Goal: Transaction & Acquisition: Purchase product/service

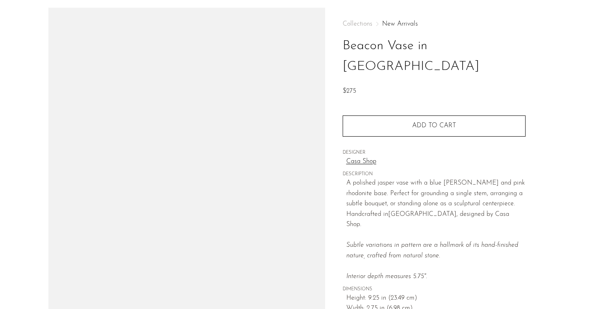
scroll to position [16, 0]
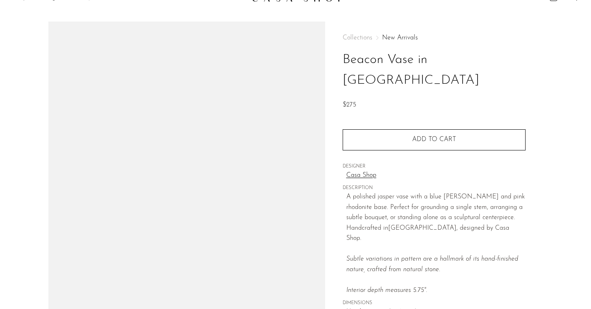
click at [58, 24] on img at bounding box center [186, 174] width 277 height 305
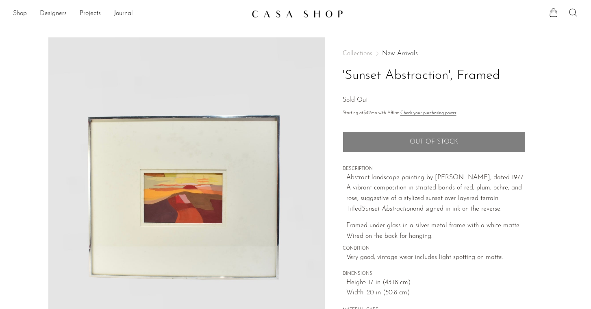
click at [16, 17] on link "Shop" at bounding box center [20, 14] width 14 height 11
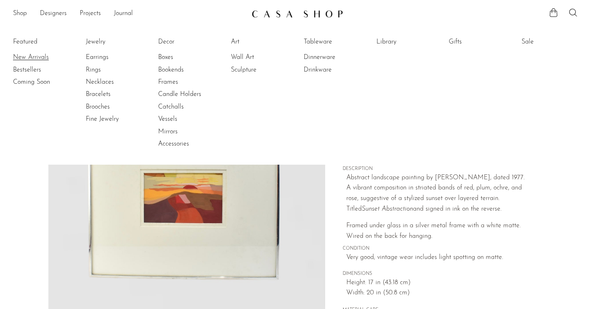
click at [33, 57] on link "New Arrivals" at bounding box center [43, 57] width 61 height 9
click at [424, 213] on p "Abstract landscape painting by Eleanor Heusser, dated 1977. A vibrant compositi…" at bounding box center [435, 193] width 179 height 41
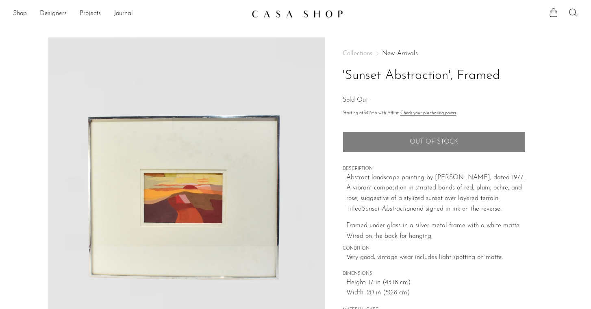
click at [132, 27] on main "'Sunset Abstraction', Framed Sold Out" at bounding box center [295, 235] width 591 height 428
click at [524, 56] on nav "Collections New Arrivals" at bounding box center [434, 53] width 183 height 7
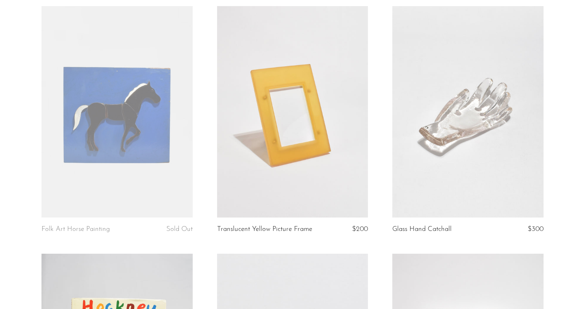
scroll to position [1833, 0]
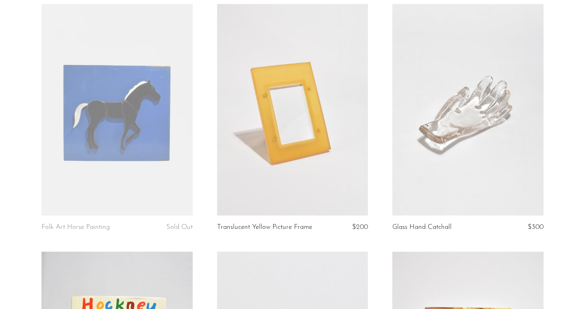
click at [161, 134] on link at bounding box center [116, 109] width 151 height 211
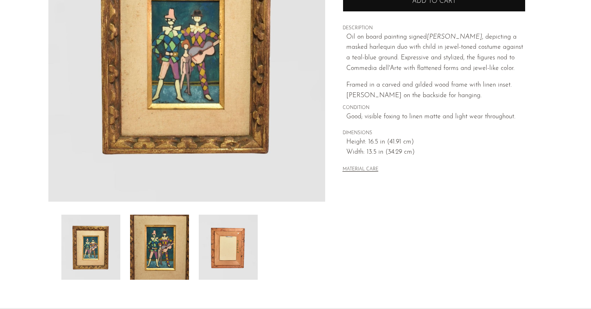
scroll to position [220, 0]
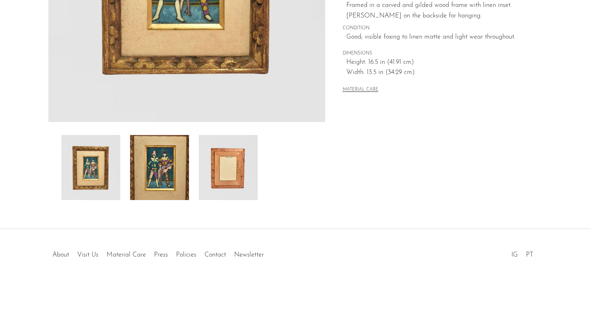
click at [170, 164] on img at bounding box center [159, 167] width 59 height 65
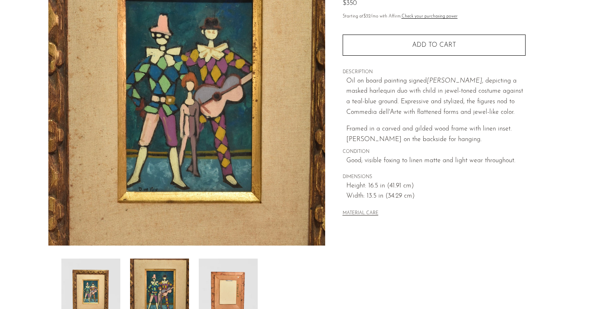
scroll to position [0, 0]
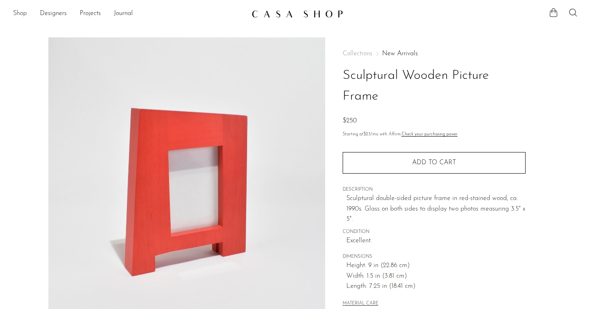
click at [21, 11] on link "Shop" at bounding box center [20, 14] width 14 height 11
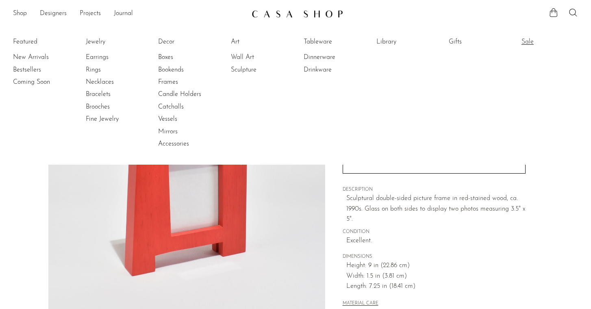
click at [529, 43] on link "Sale" at bounding box center [552, 41] width 61 height 9
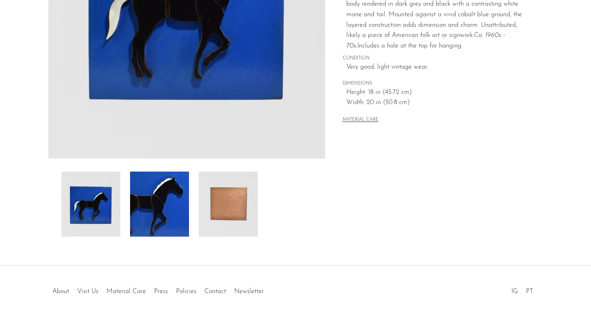
scroll to position [184, 0]
click at [186, 198] on img at bounding box center [159, 203] width 59 height 65
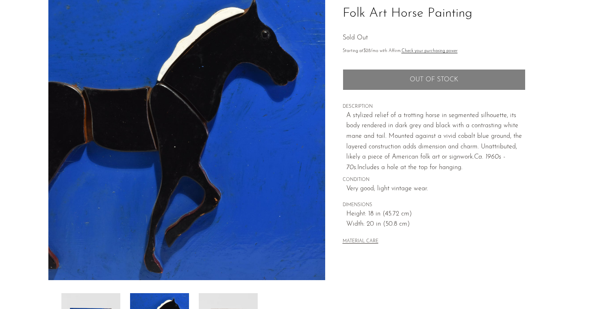
scroll to position [154, 0]
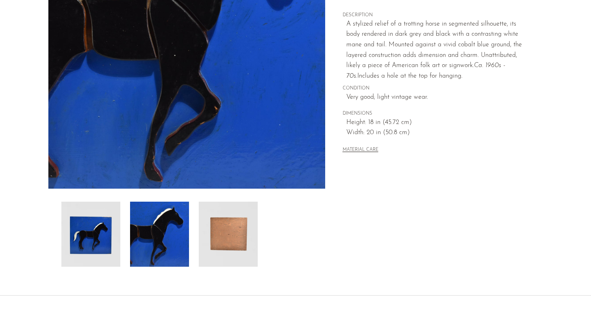
click at [228, 227] on img at bounding box center [228, 234] width 59 height 65
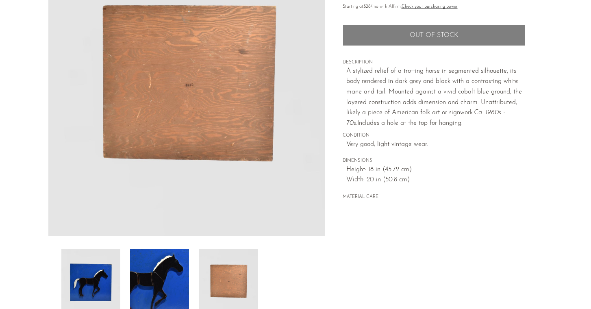
scroll to position [176, 0]
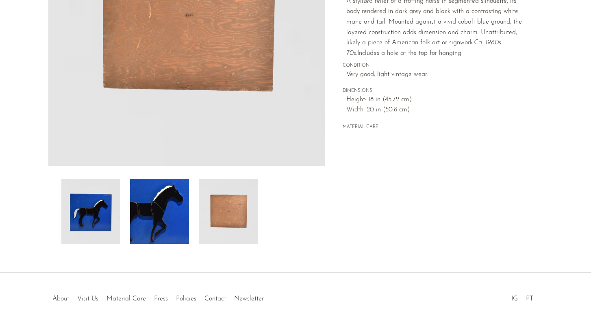
click at [101, 212] on img at bounding box center [90, 211] width 59 height 65
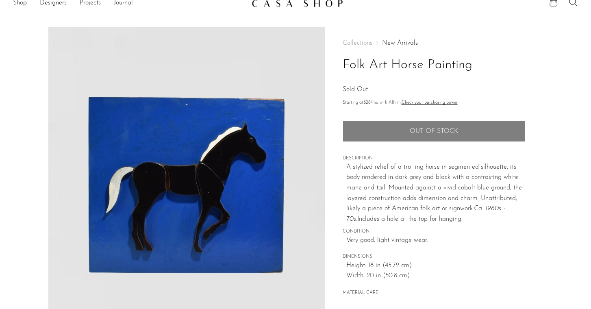
scroll to position [0, 0]
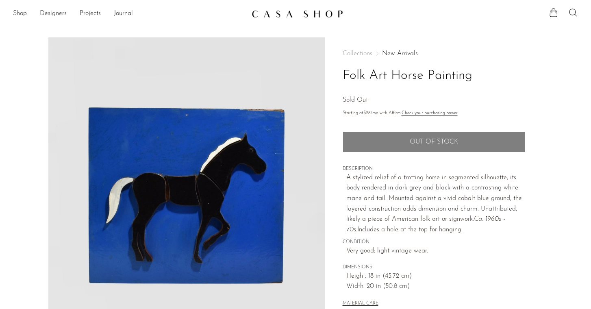
click at [287, 28] on main "Folk Art Horse Painting Sold Out" at bounding box center [295, 235] width 591 height 428
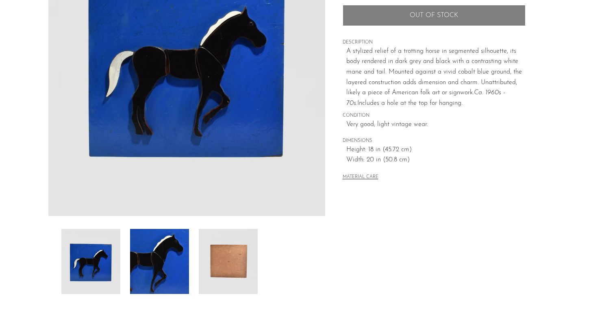
scroll to position [25, 0]
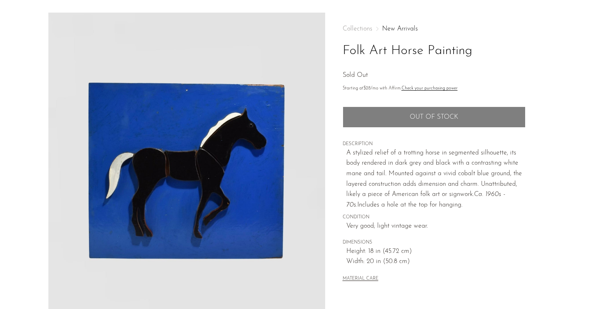
drag, startPoint x: 342, startPoint y: 52, endPoint x: 490, endPoint y: 44, distance: 147.4
click at [490, 44] on h1 "Folk Art Horse Painting" at bounding box center [434, 51] width 183 height 21
copy h1 "Folk Art Horse Painting"
click at [416, 70] on div "Collections New Arrivals Folk Art Horse Painting Sold Out" at bounding box center [434, 53] width 183 height 55
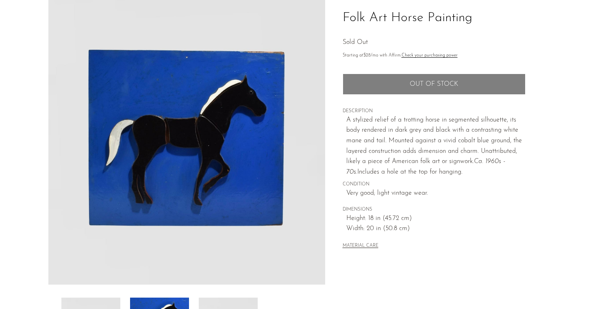
scroll to position [61, 0]
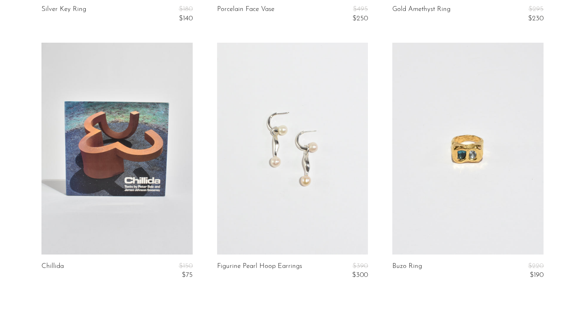
scroll to position [3035, 0]
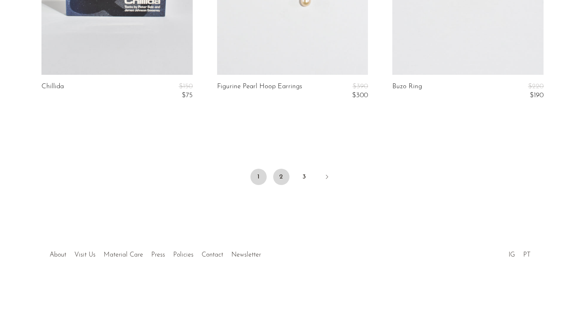
click at [285, 175] on link "2" at bounding box center [281, 177] width 16 height 16
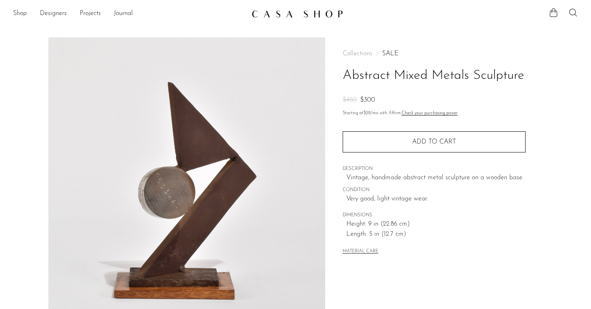
scroll to position [220, 0]
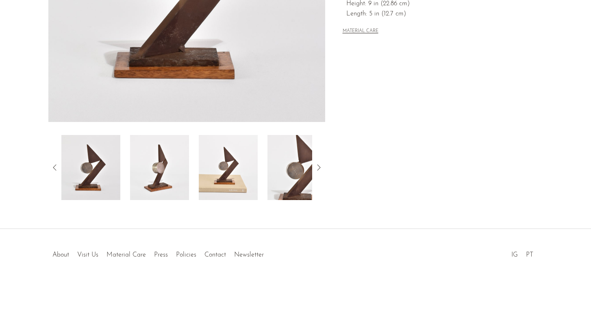
click at [279, 180] on img at bounding box center [297, 167] width 59 height 65
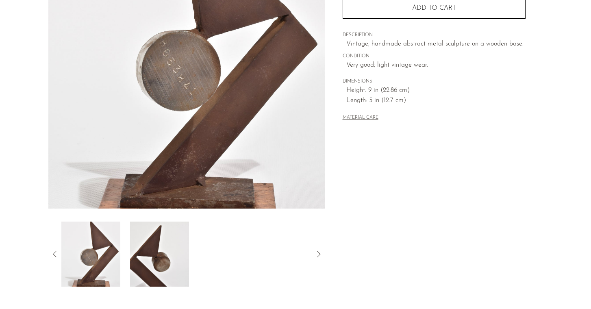
scroll to position [0, 0]
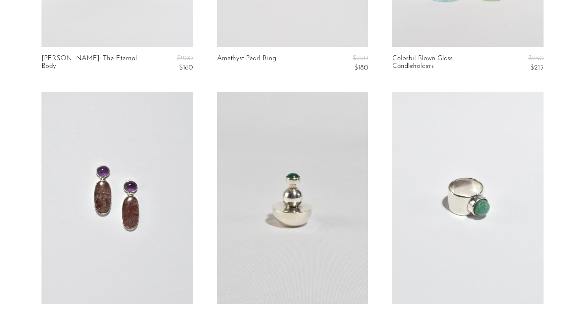
scroll to position [2971, 0]
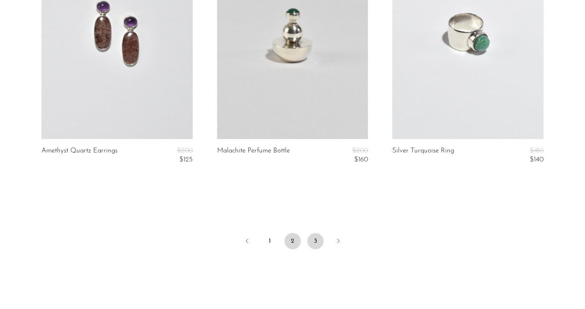
click at [314, 242] on link "3" at bounding box center [315, 241] width 16 height 16
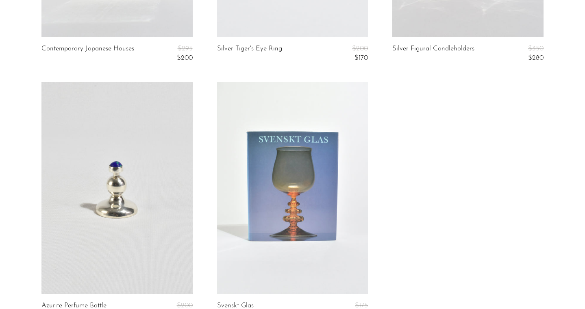
scroll to position [505, 0]
